Goal: Check status: Check status

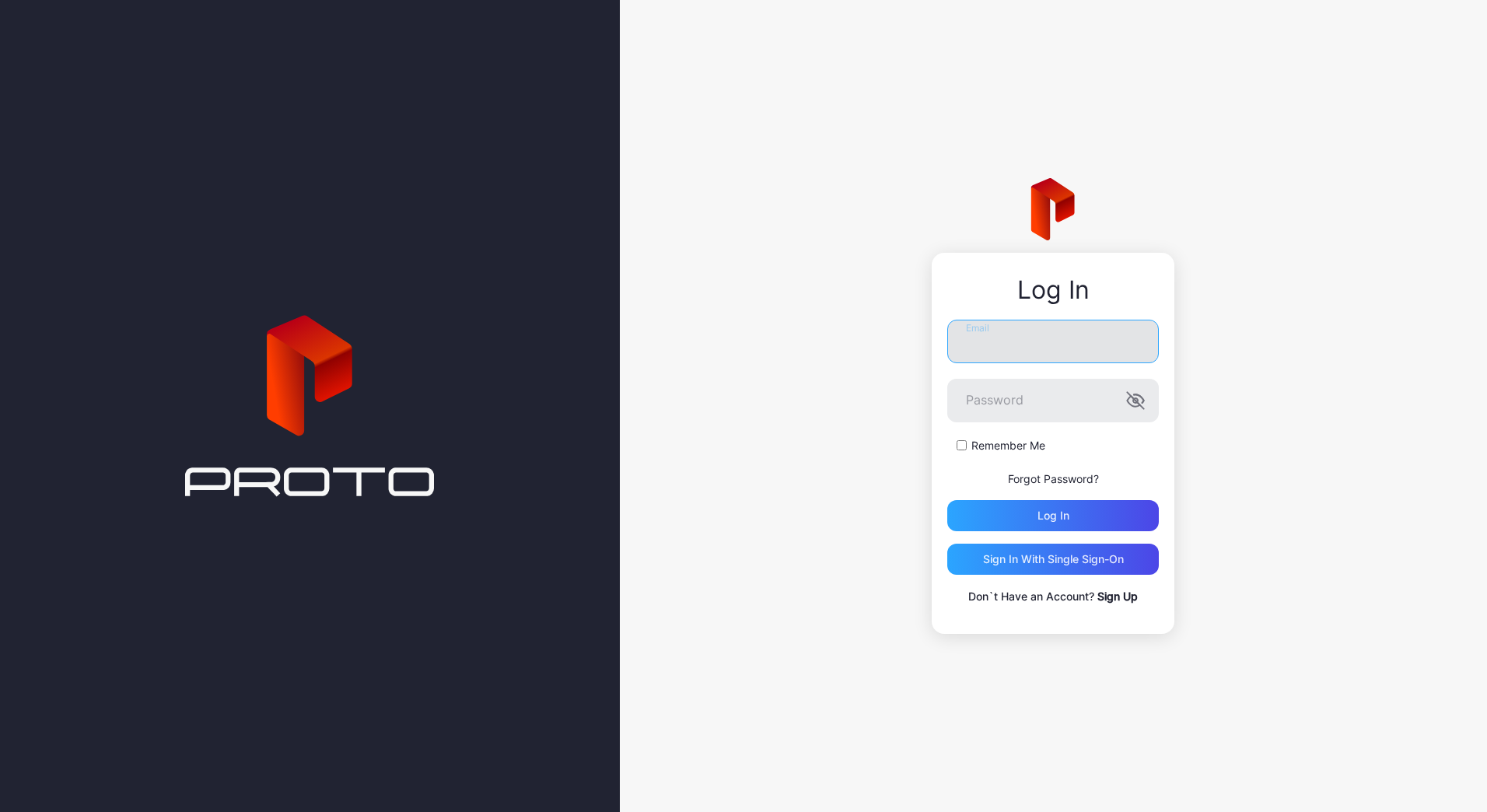
click at [1000, 338] on input "Email" at bounding box center [1053, 341] width 211 height 43
type input "**********"
click at [948, 500] on button "Log in" at bounding box center [1053, 515] width 211 height 31
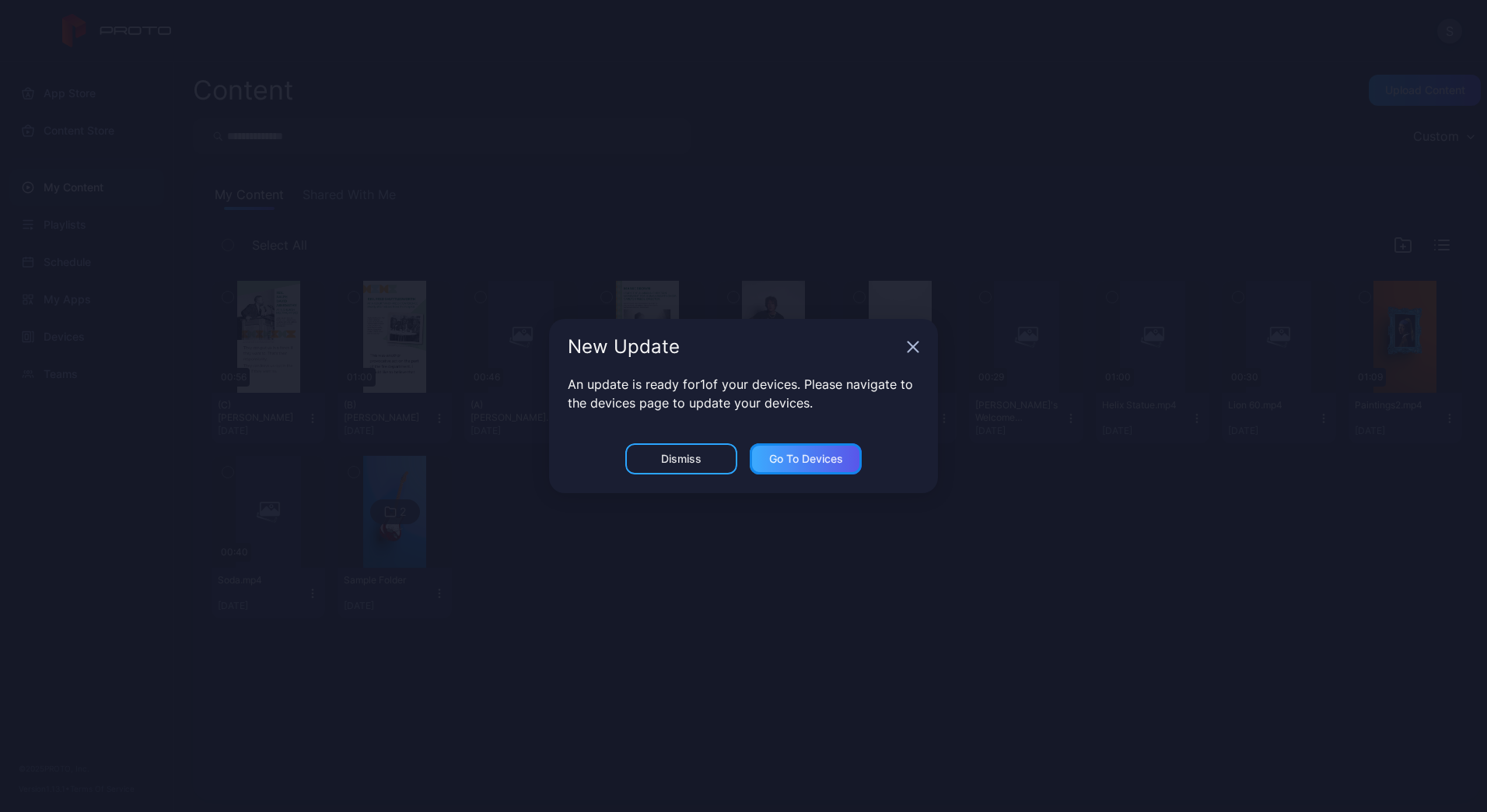
click at [822, 462] on div "Go to devices" at bounding box center [807, 459] width 74 height 13
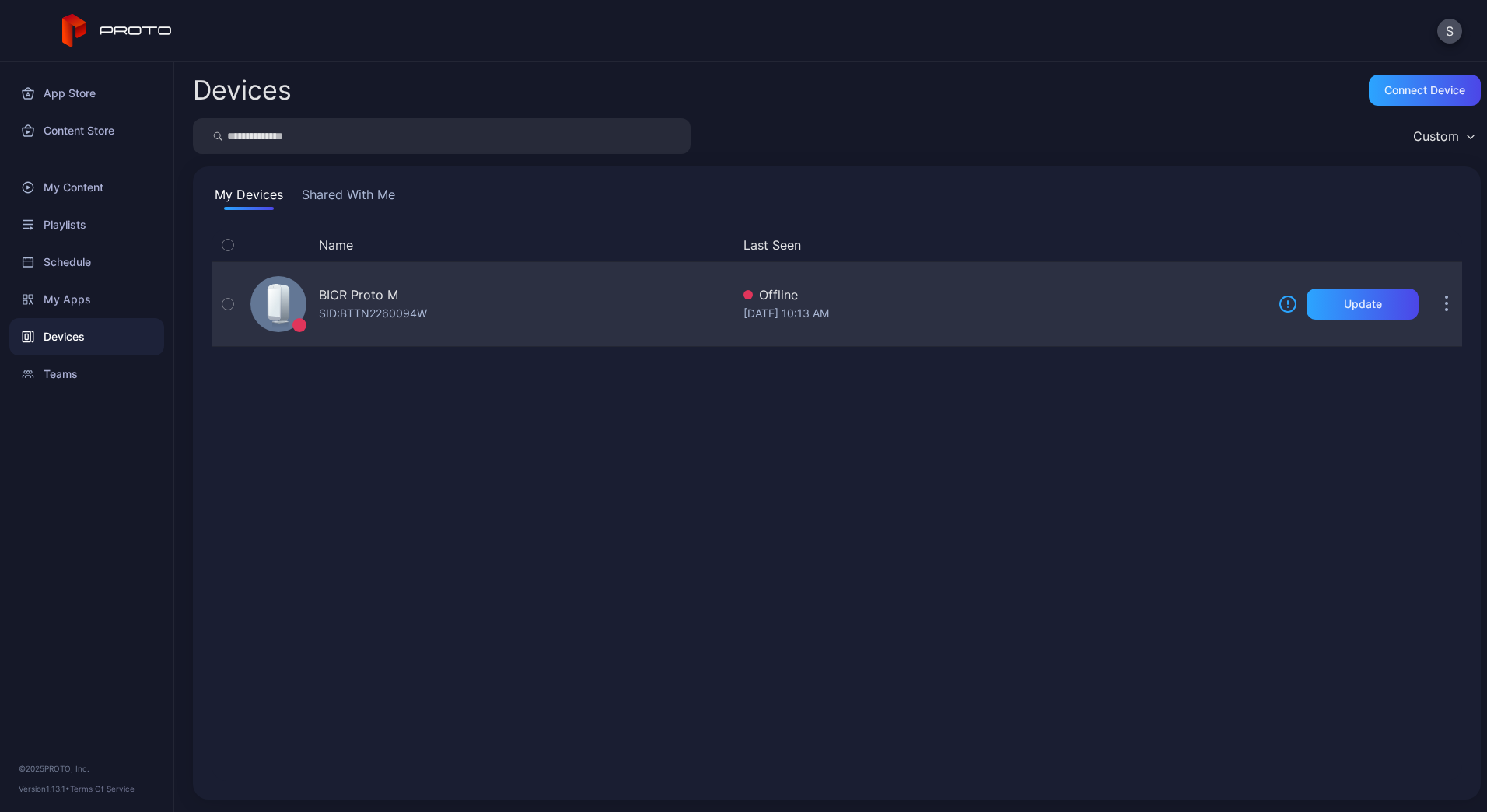
click at [968, 292] on div "Offline" at bounding box center [1004, 295] width 523 height 19
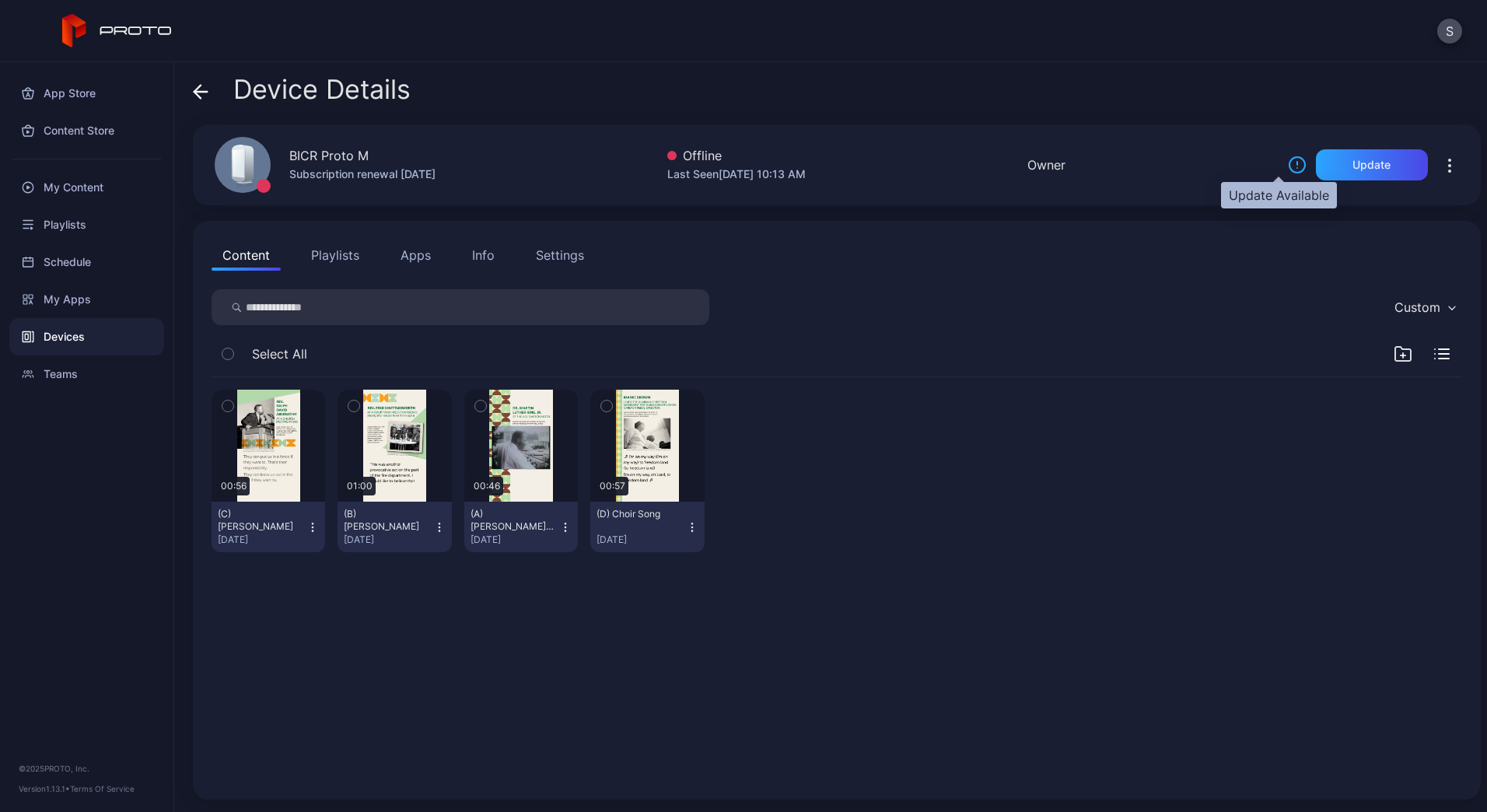
click at [1288, 165] on icon at bounding box center [1298, 165] width 19 height 19
